Goal: Task Accomplishment & Management: Complete application form

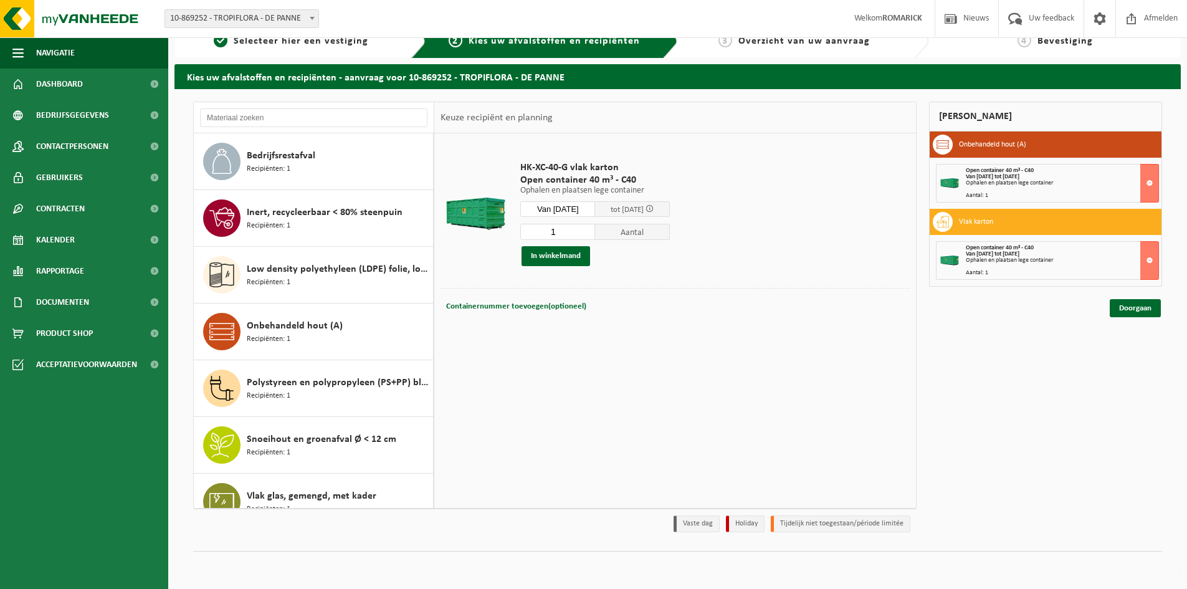
scroll to position [78, 0]
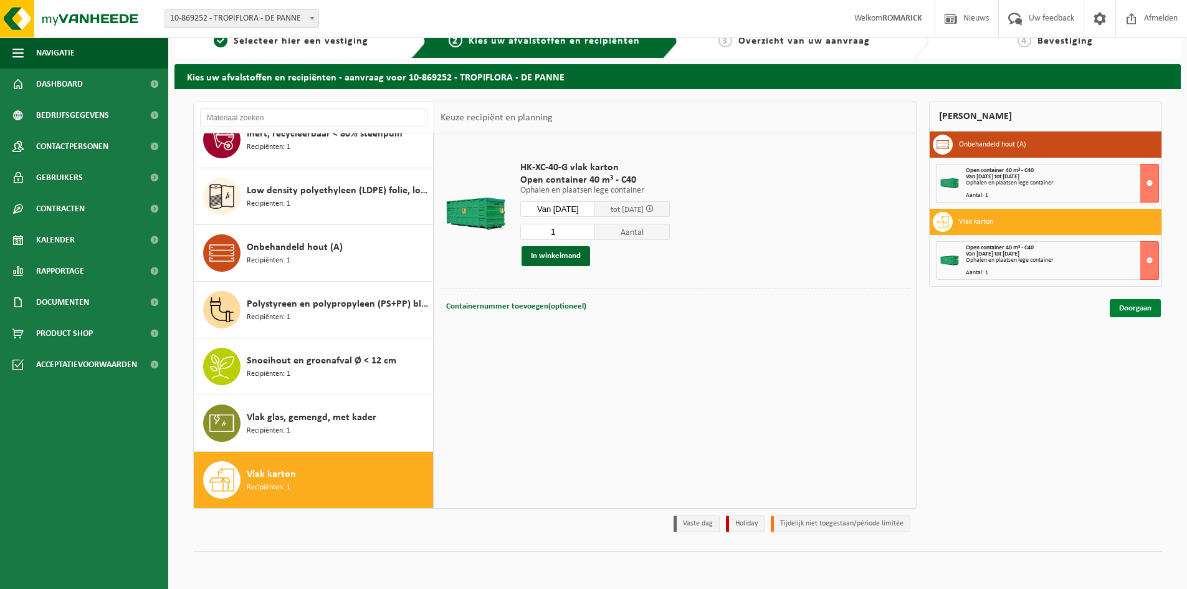
click at [1121, 313] on link "Doorgaan" at bounding box center [1134, 308] width 51 height 18
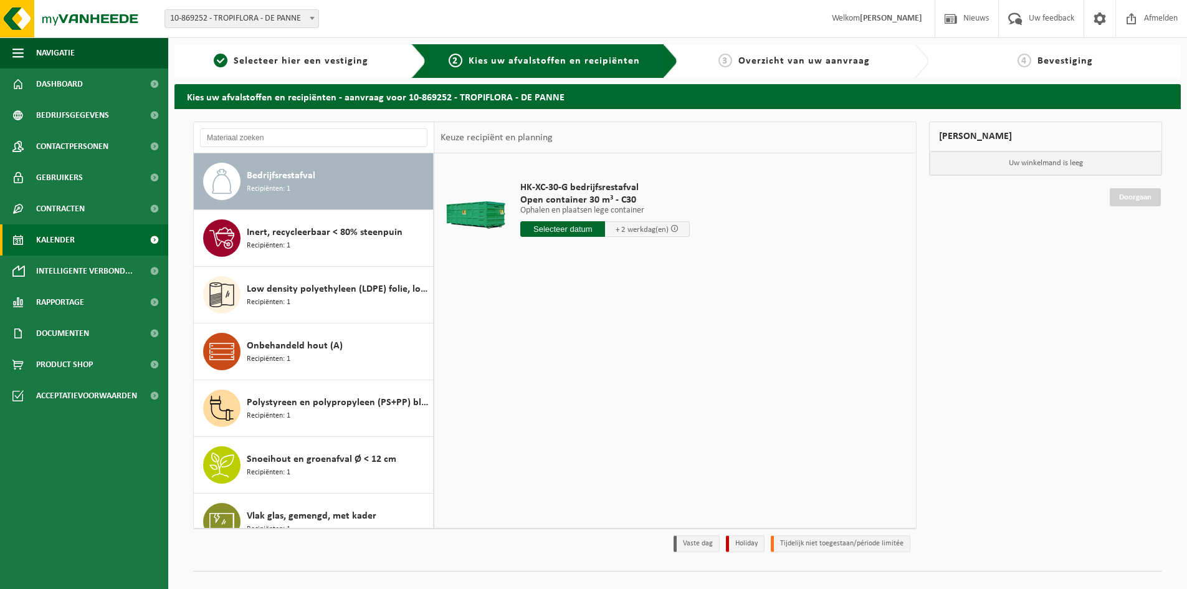
click at [83, 247] on link "Kalender" at bounding box center [84, 239] width 168 height 31
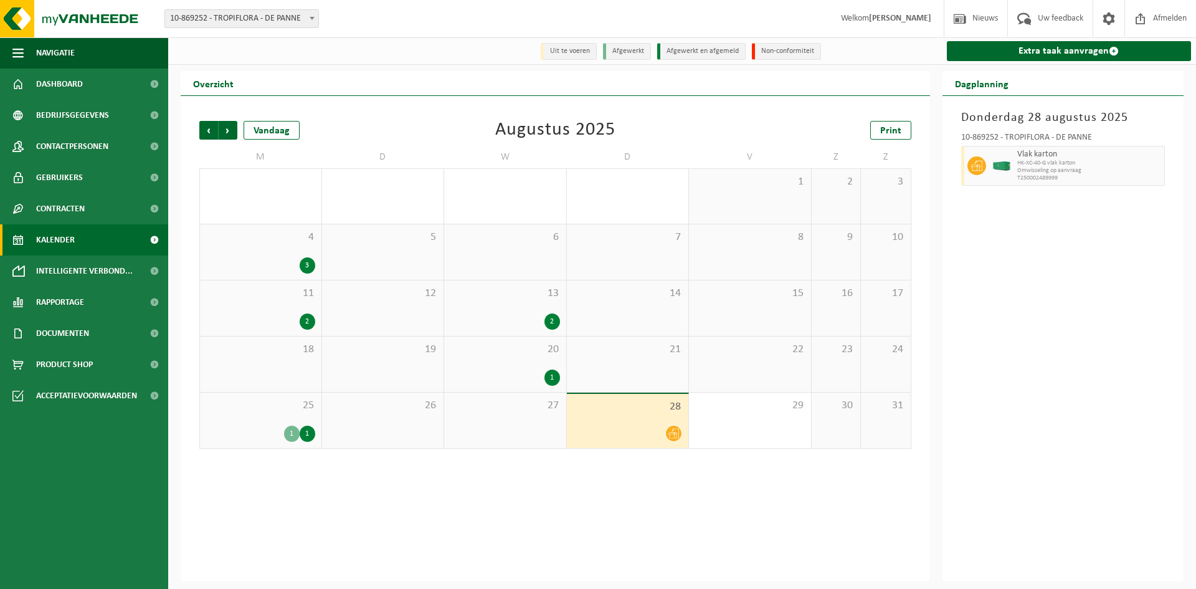
click at [668, 435] on icon at bounding box center [673, 433] width 11 height 11
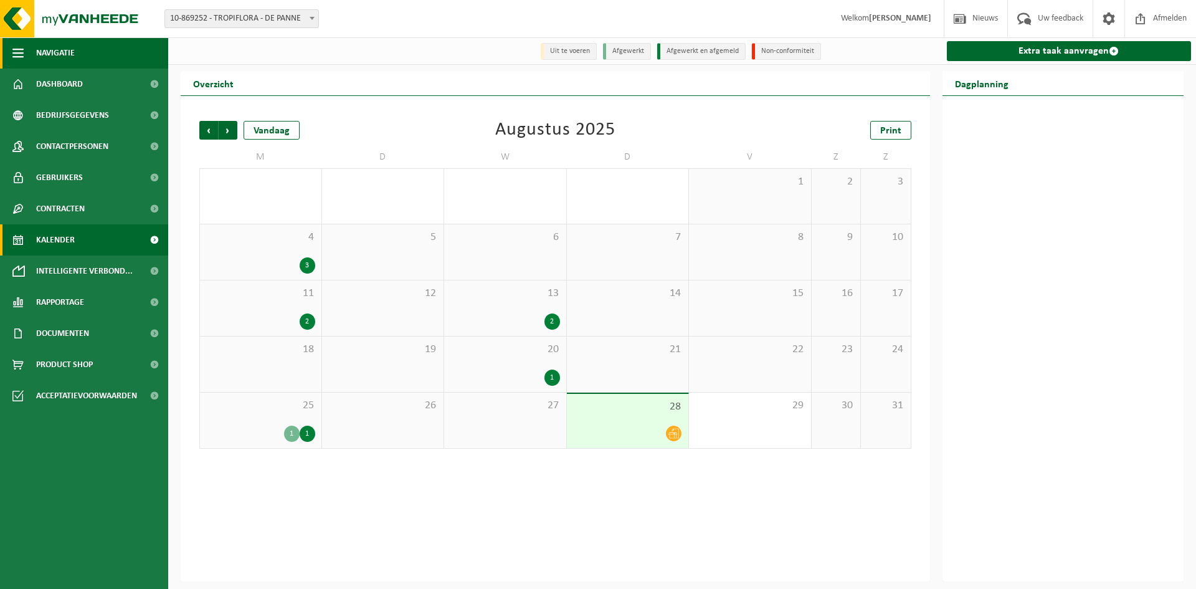
click at [67, 52] on span "Navigatie" at bounding box center [55, 52] width 39 height 31
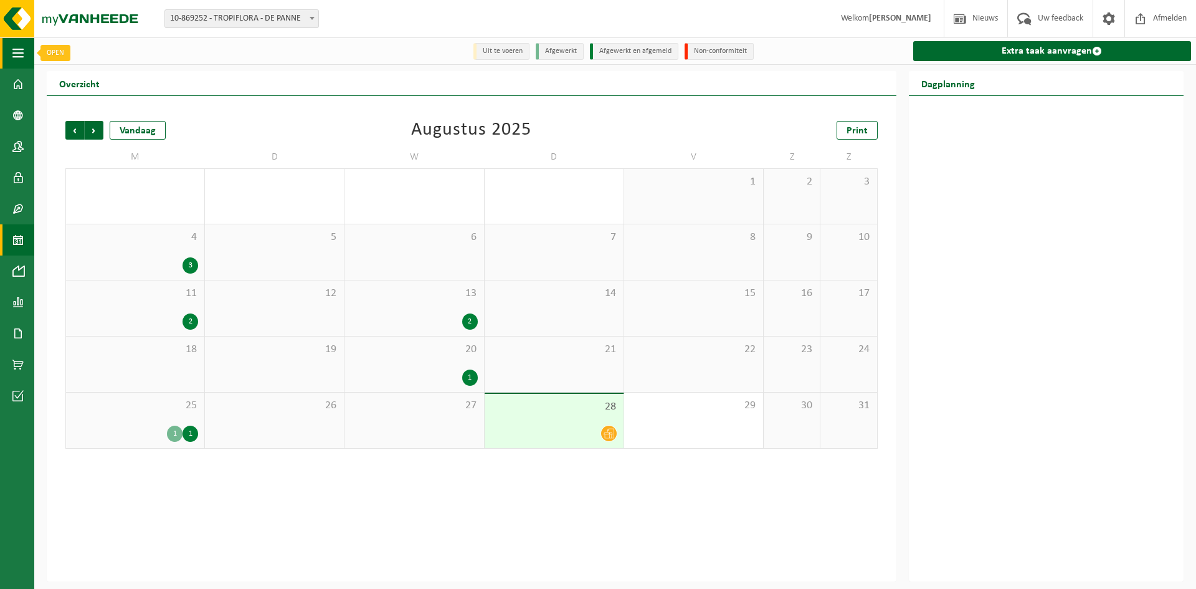
click at [22, 49] on span "button" at bounding box center [17, 52] width 11 height 31
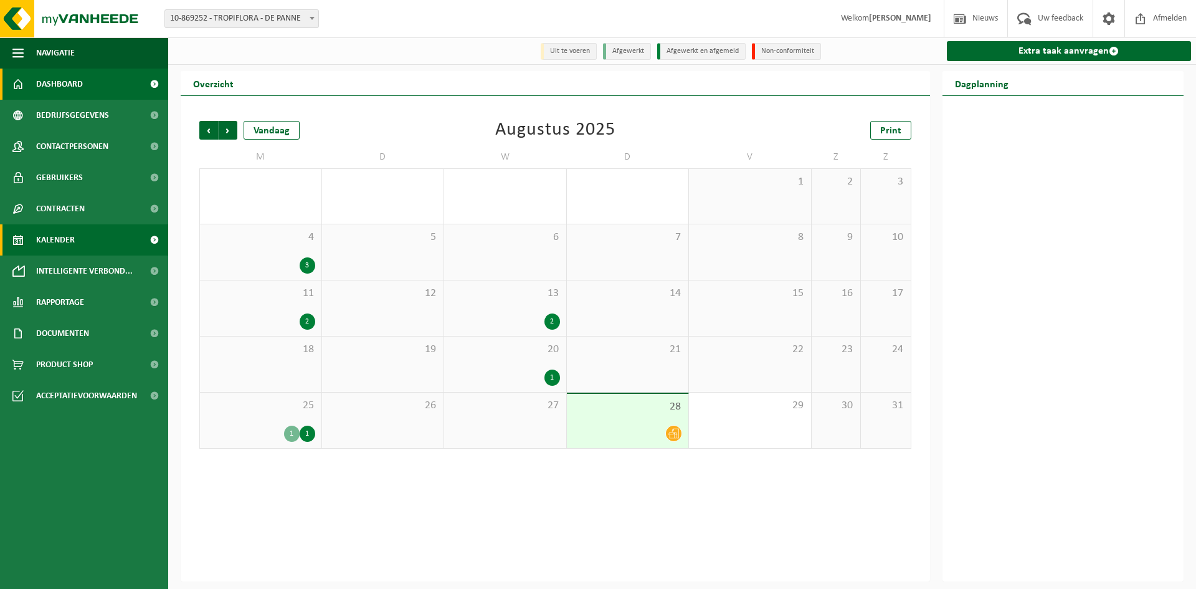
click at [65, 82] on span "Dashboard" at bounding box center [59, 84] width 47 height 31
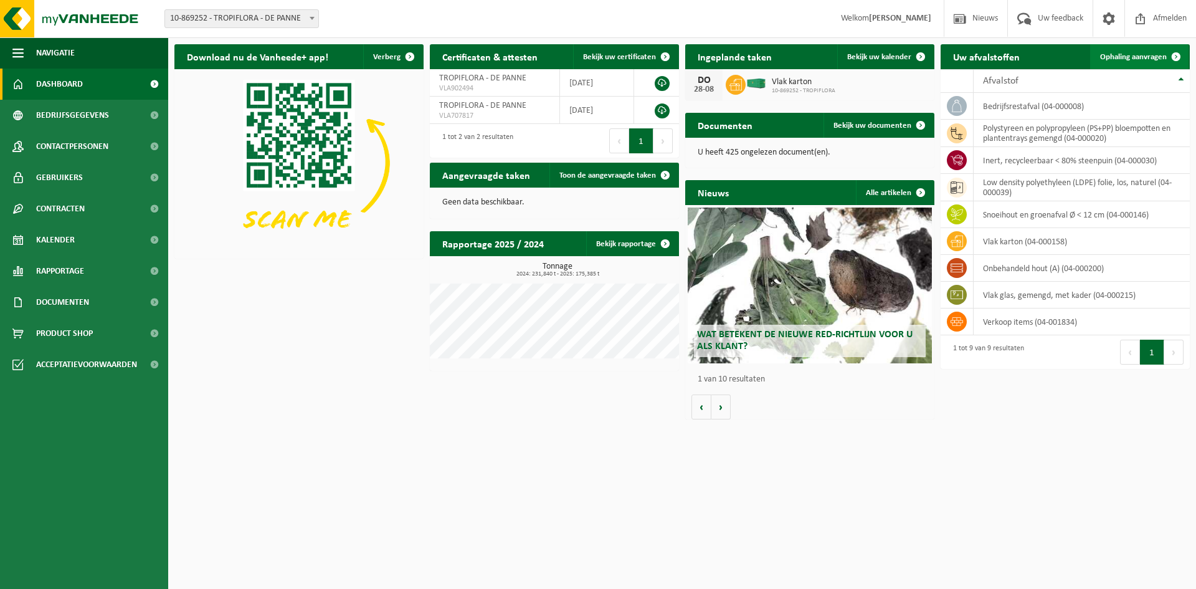
click at [1121, 59] on span "Ophaling aanvragen" at bounding box center [1133, 57] width 67 height 8
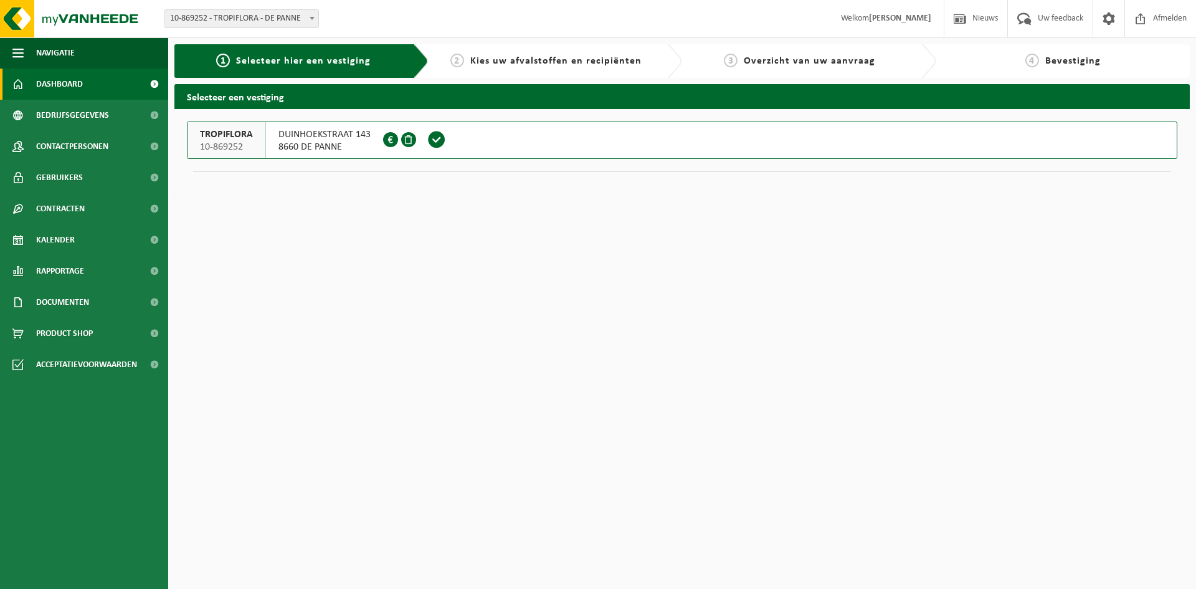
click at [55, 84] on span "Dashboard" at bounding box center [59, 84] width 47 height 31
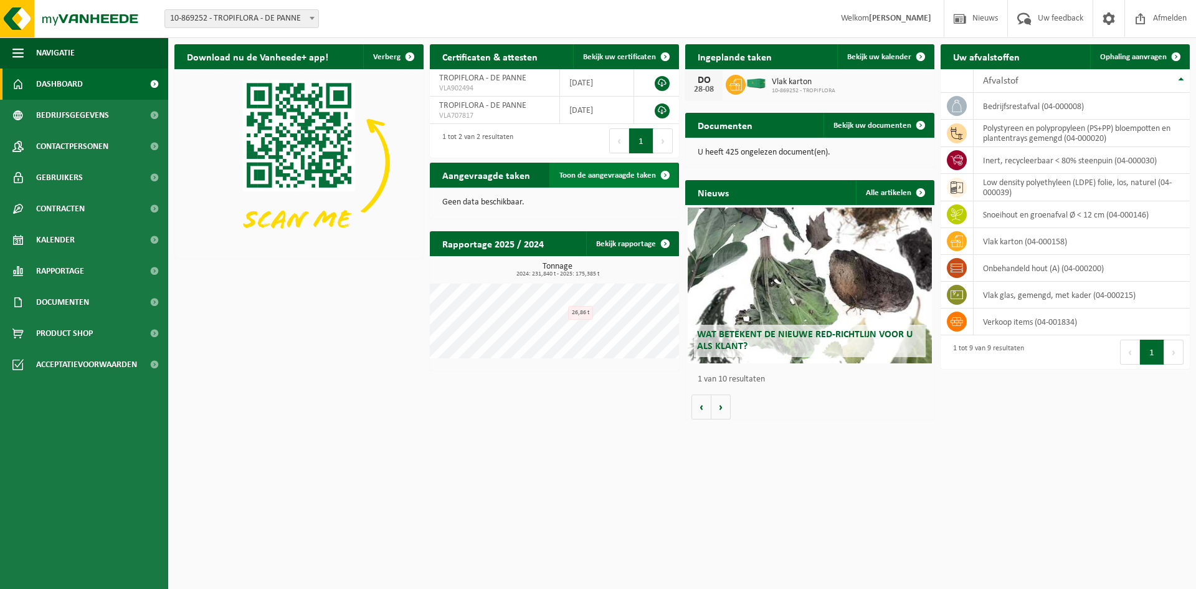
click at [625, 177] on span "Toon de aangevraagde taken" at bounding box center [607, 175] width 97 height 8
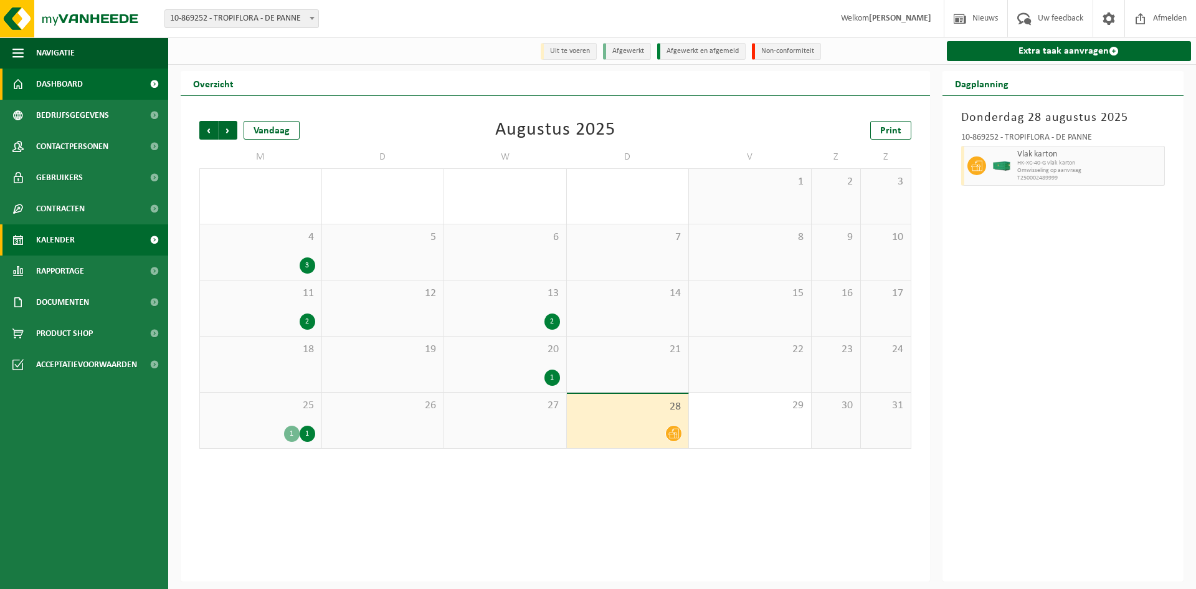
click at [101, 80] on link "Dashboard" at bounding box center [84, 84] width 168 height 31
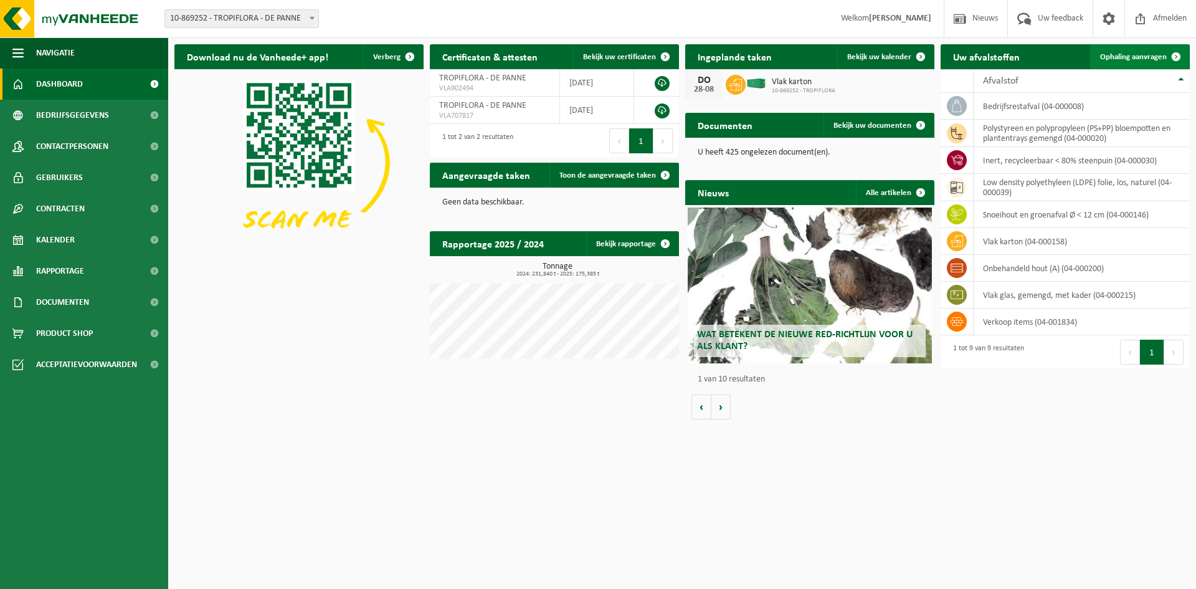
click at [1121, 56] on span "Ophaling aanvragen" at bounding box center [1133, 57] width 67 height 8
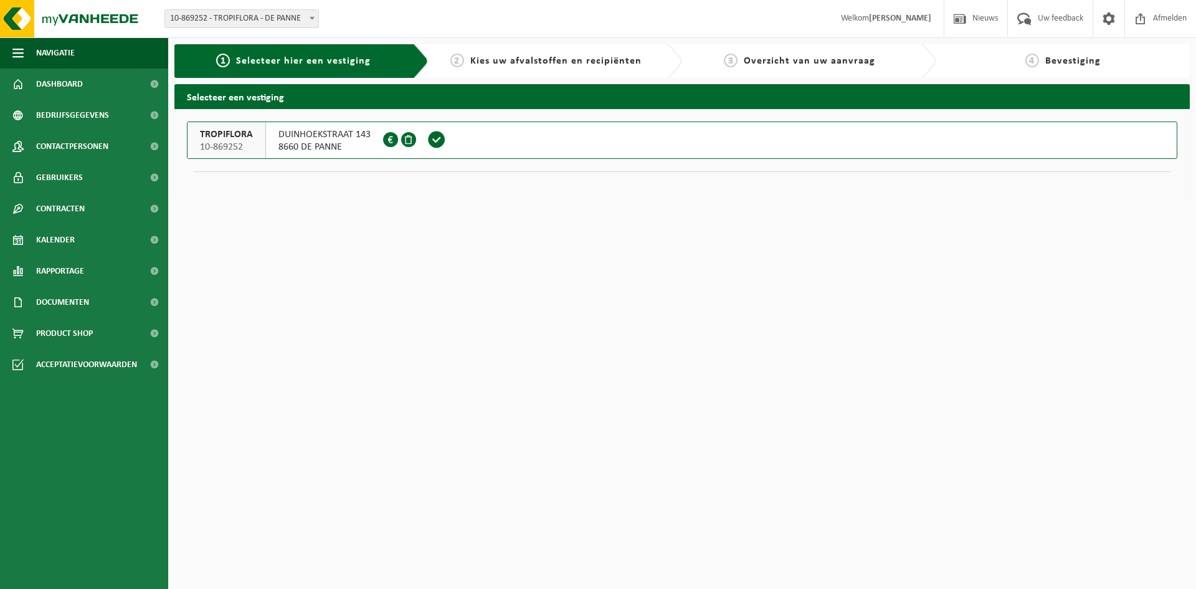
click at [434, 140] on span at bounding box center [436, 139] width 19 height 19
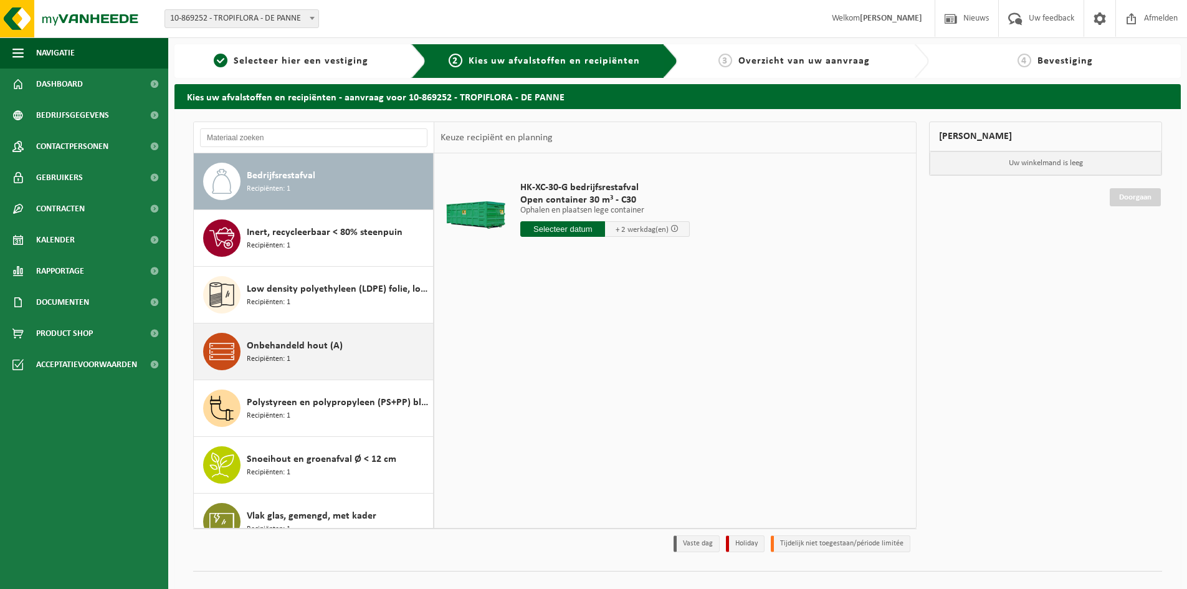
click at [313, 359] on div "Onbehandeld hout (A) Recipiënten: 1" at bounding box center [338, 351] width 183 height 37
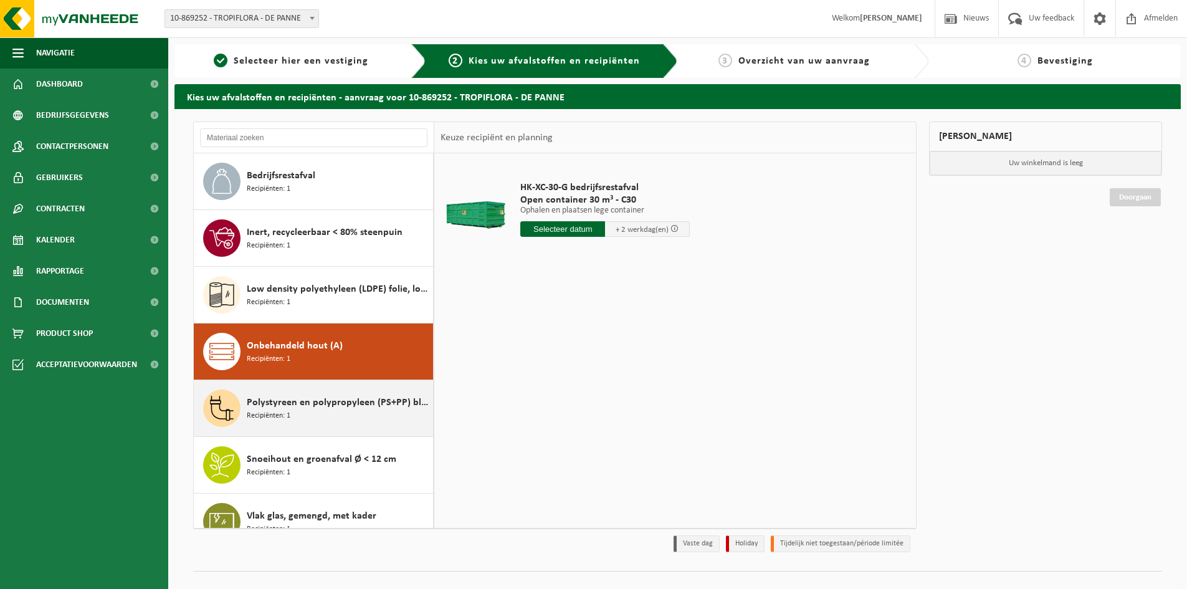
scroll to position [78, 0]
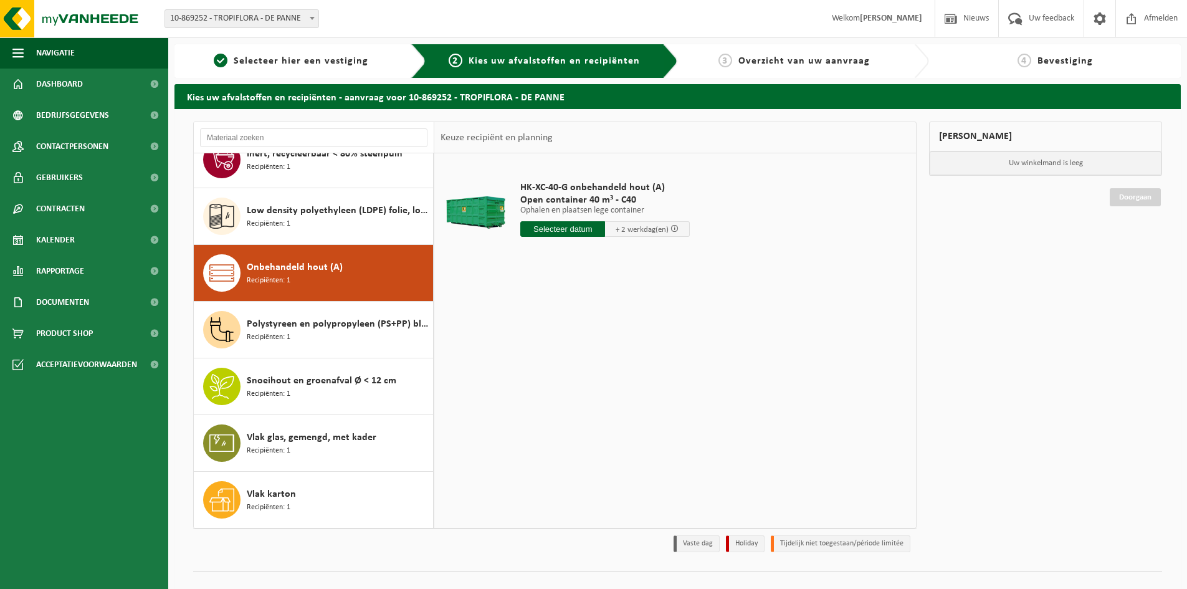
click at [566, 233] on input "text" at bounding box center [562, 229] width 85 height 16
click at [660, 257] on icon at bounding box center [662, 257] width 20 height 20
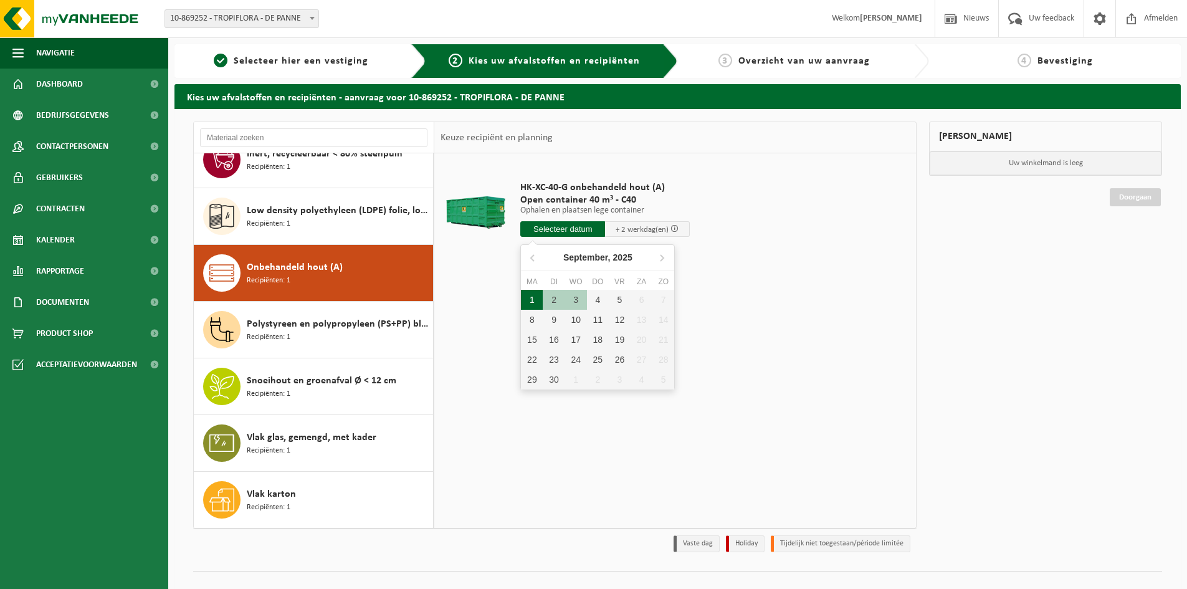
click at [533, 298] on div "1" at bounding box center [532, 300] width 22 height 20
type input "Van 2025-09-01"
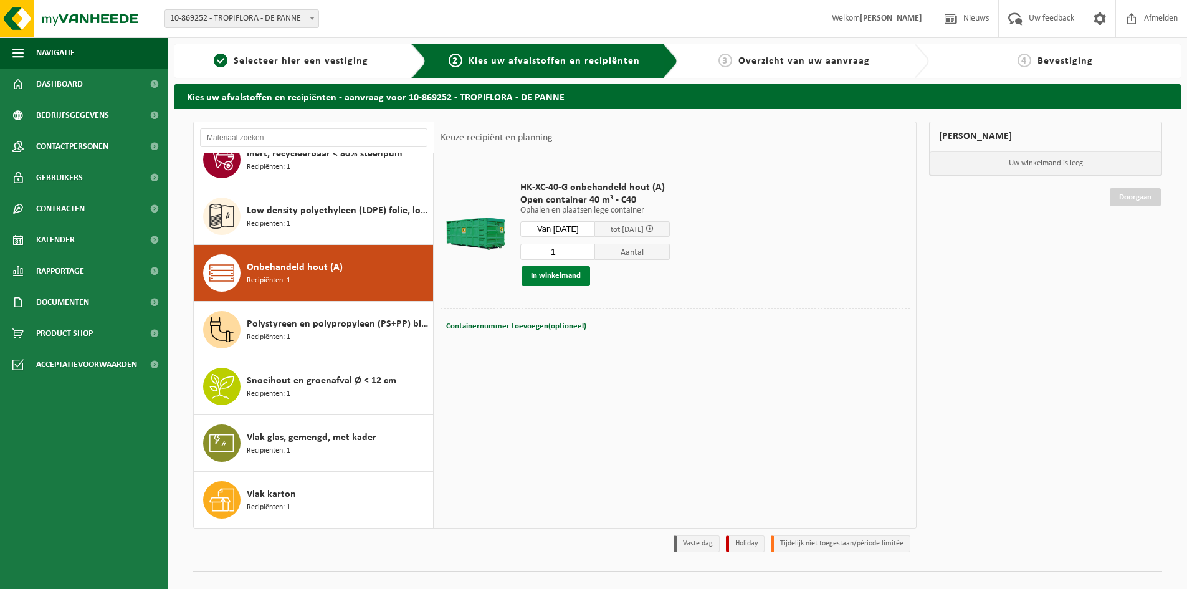
click at [561, 278] on button "In winkelmand" at bounding box center [555, 276] width 69 height 20
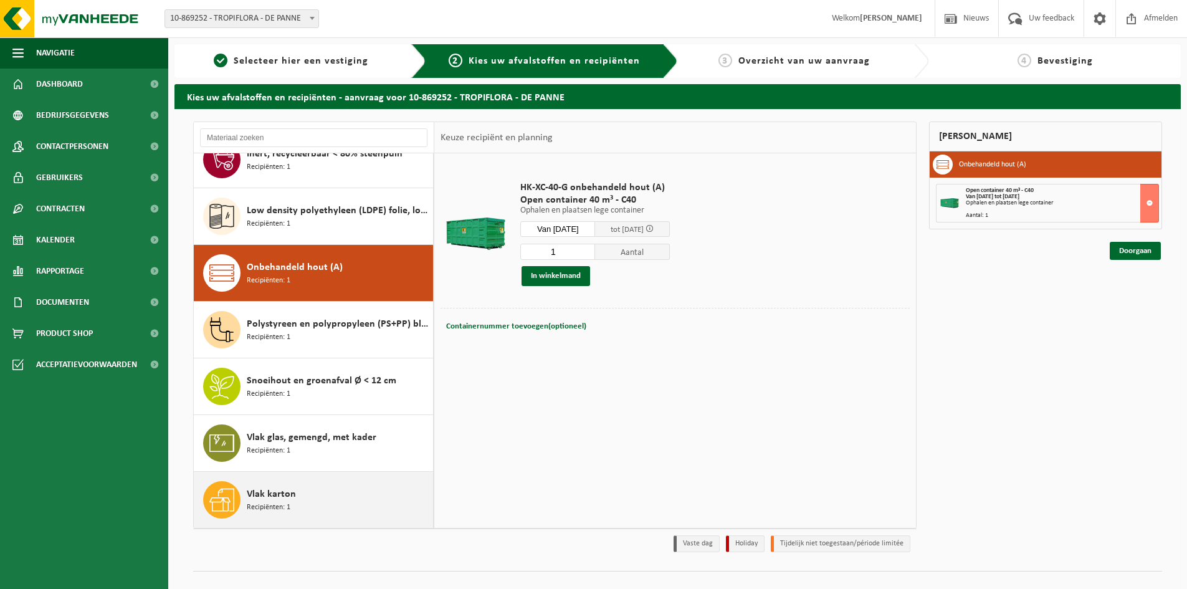
drag, startPoint x: 305, startPoint y: 491, endPoint x: 323, endPoint y: 476, distance: 23.0
click at [305, 491] on div "Vlak karton Recipiënten: 1" at bounding box center [338, 499] width 183 height 37
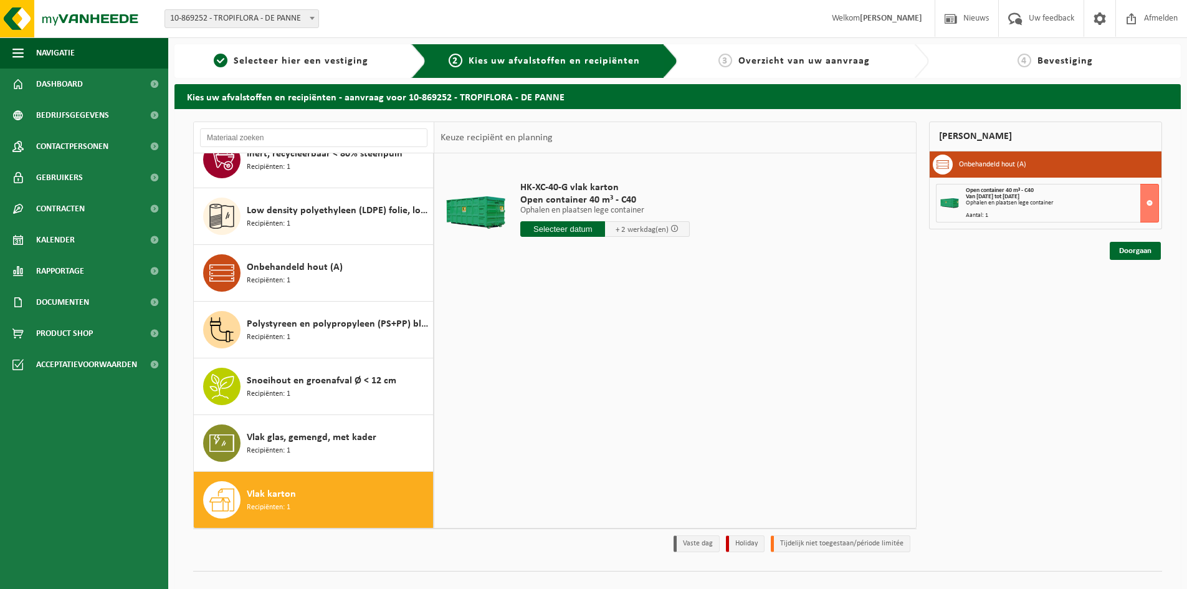
click at [568, 224] on input "text" at bounding box center [562, 229] width 85 height 16
click at [660, 257] on icon at bounding box center [662, 257] width 20 height 20
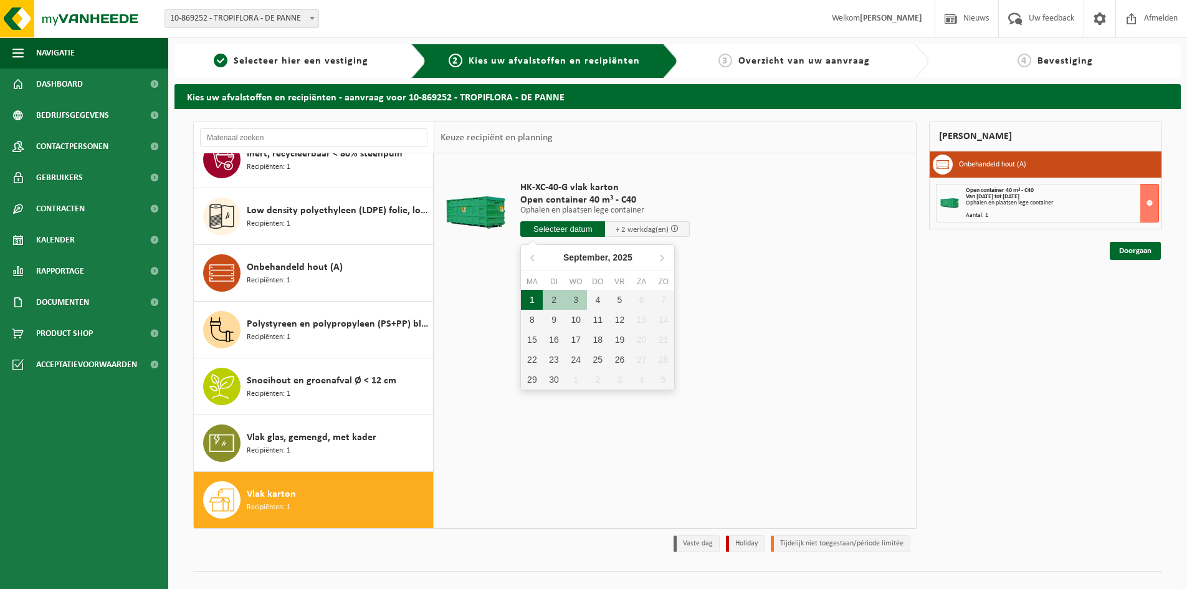
click at [538, 299] on div "1" at bounding box center [532, 300] width 22 height 20
type input "Van 2025-09-01"
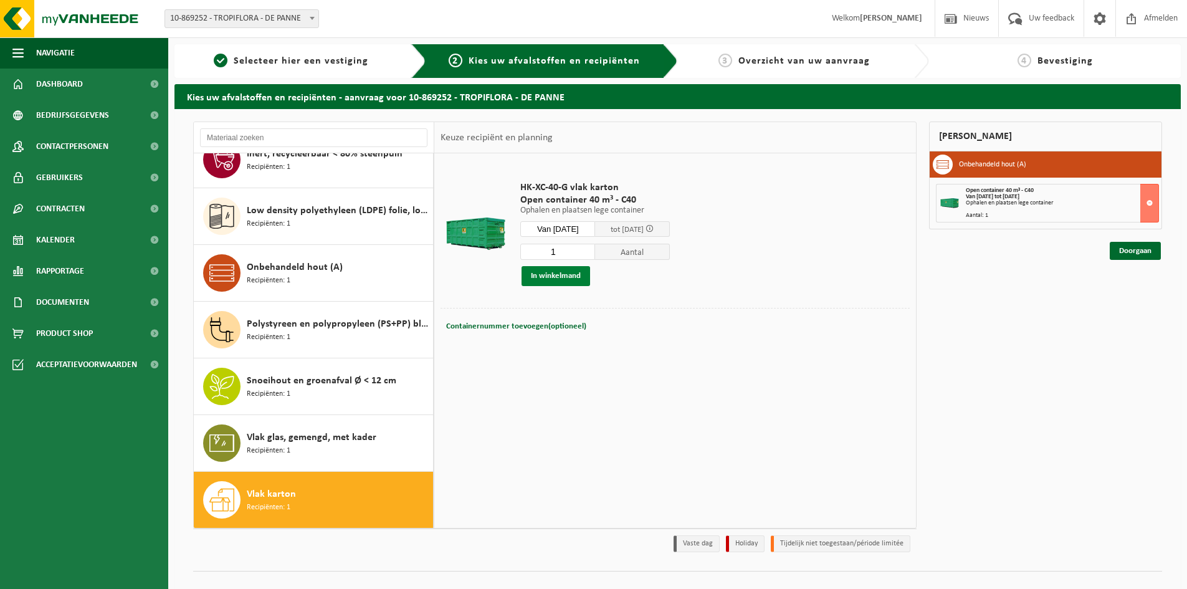
click at [566, 274] on button "In winkelmand" at bounding box center [555, 276] width 69 height 20
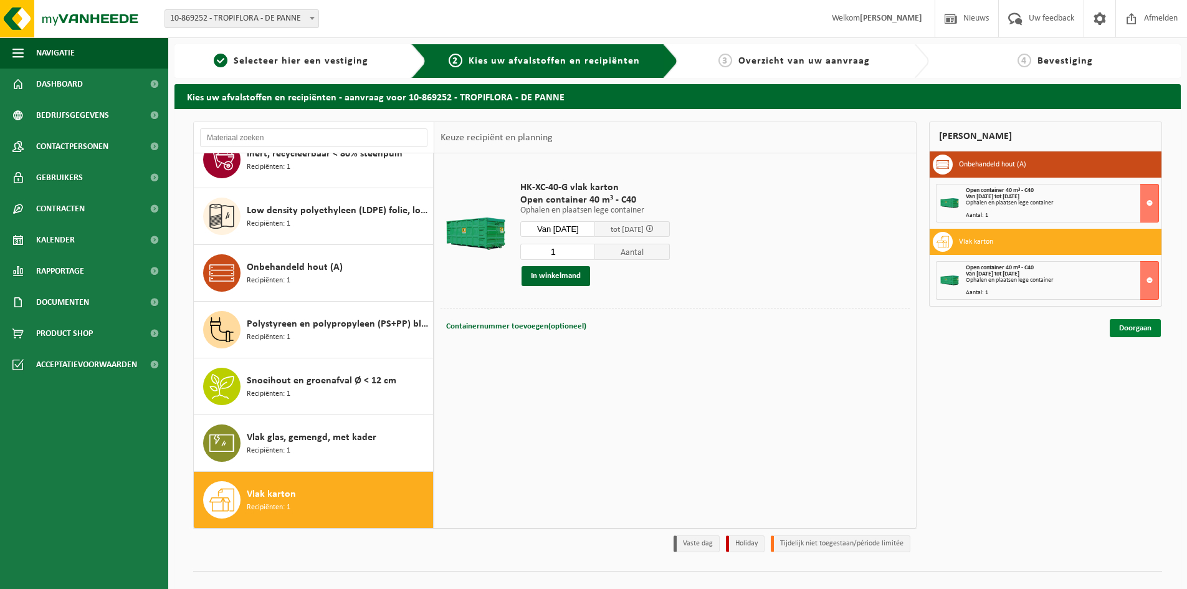
click at [1134, 326] on link "Doorgaan" at bounding box center [1134, 328] width 51 height 18
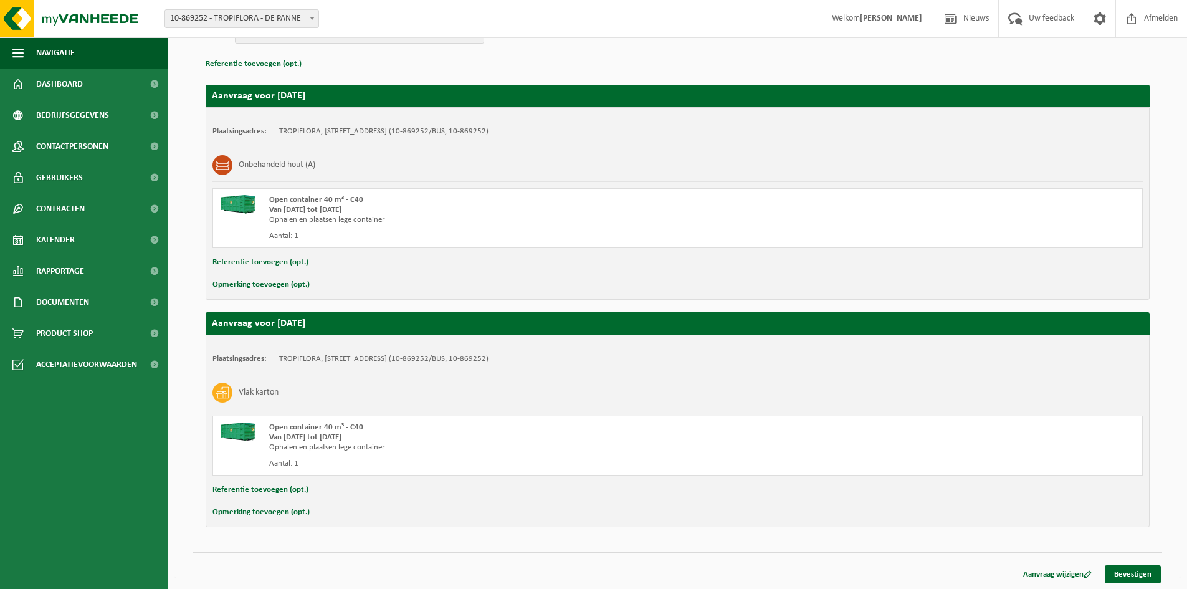
scroll to position [173, 0]
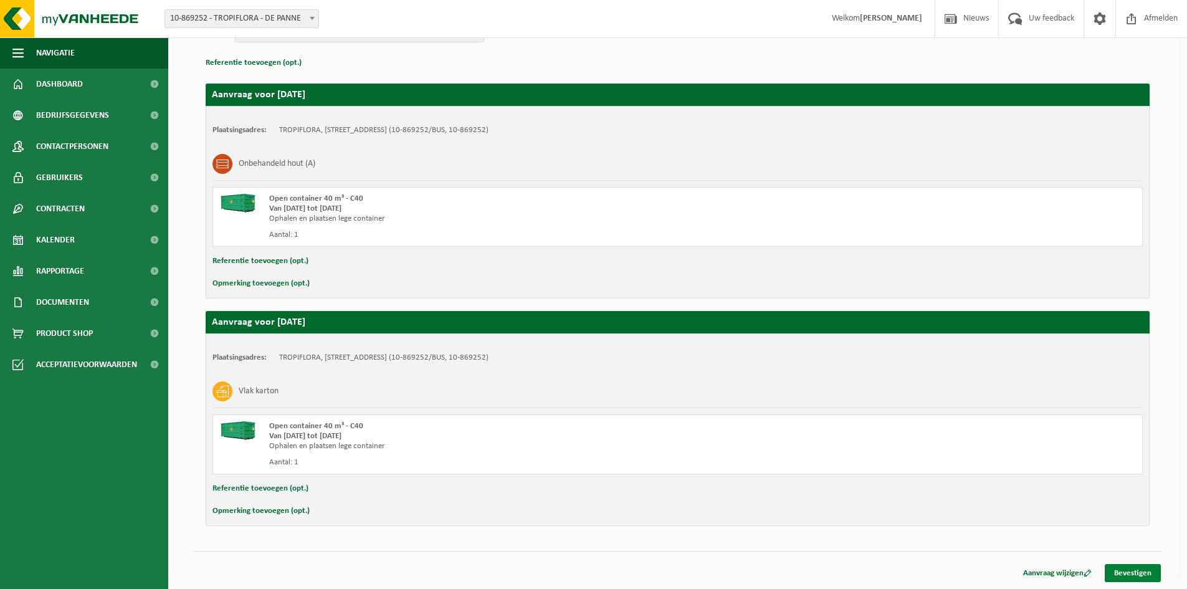
click at [1126, 572] on link "Bevestigen" at bounding box center [1132, 573] width 56 height 18
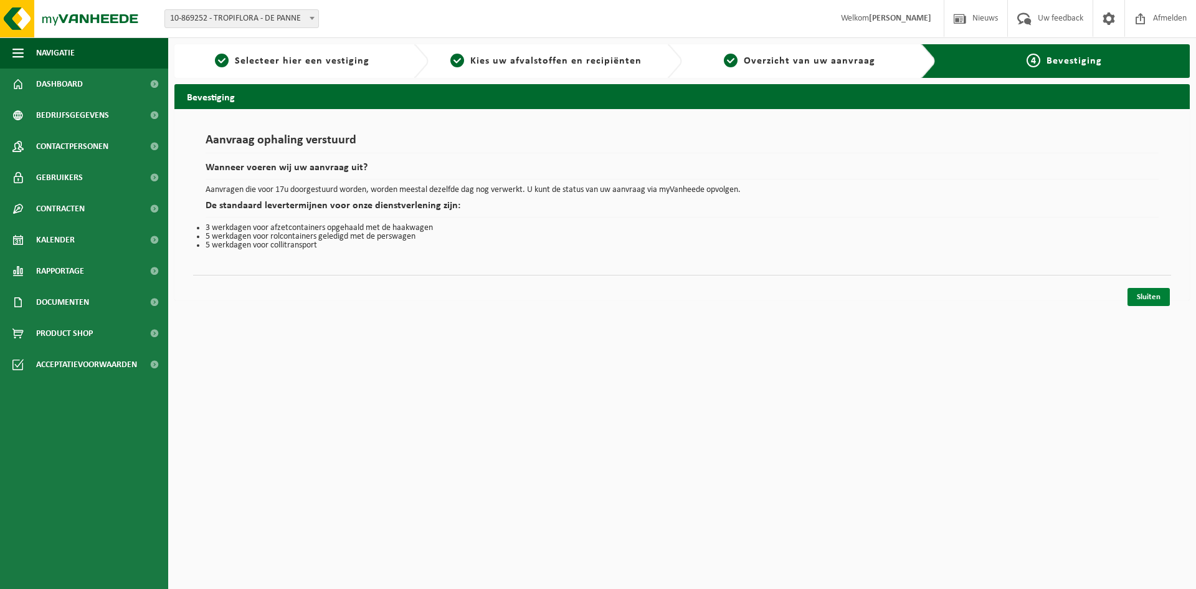
click at [1151, 296] on link "Sluiten" at bounding box center [1148, 297] width 42 height 18
